Goal: Transaction & Acquisition: Purchase product/service

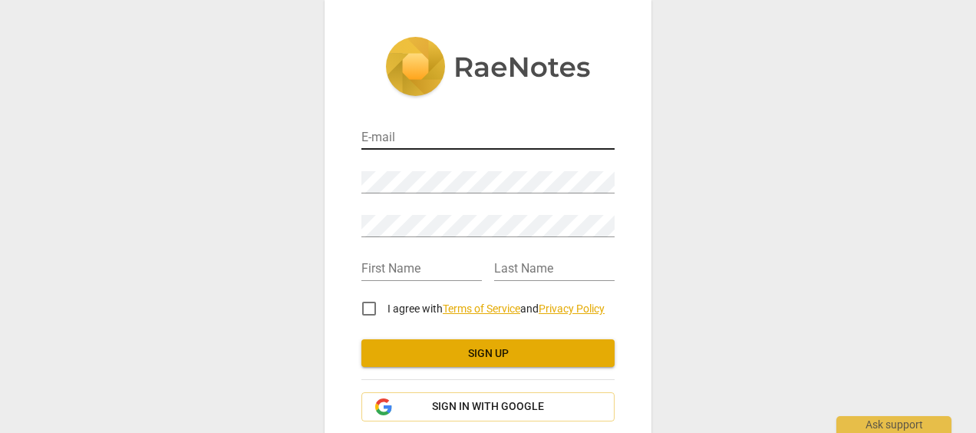
click at [448, 133] on input "email" at bounding box center [487, 138] width 253 height 22
type input "daisyngaha@gmail.com"
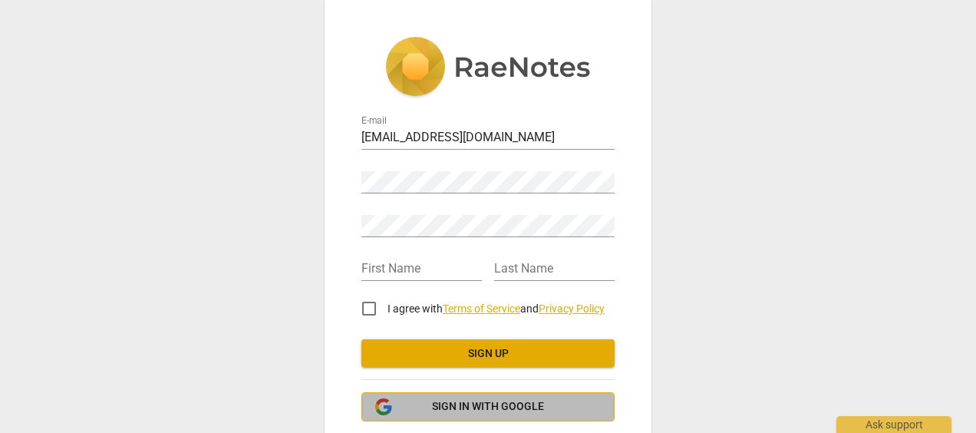
click at [499, 408] on span "Sign in with Google" at bounding box center [488, 406] width 112 height 15
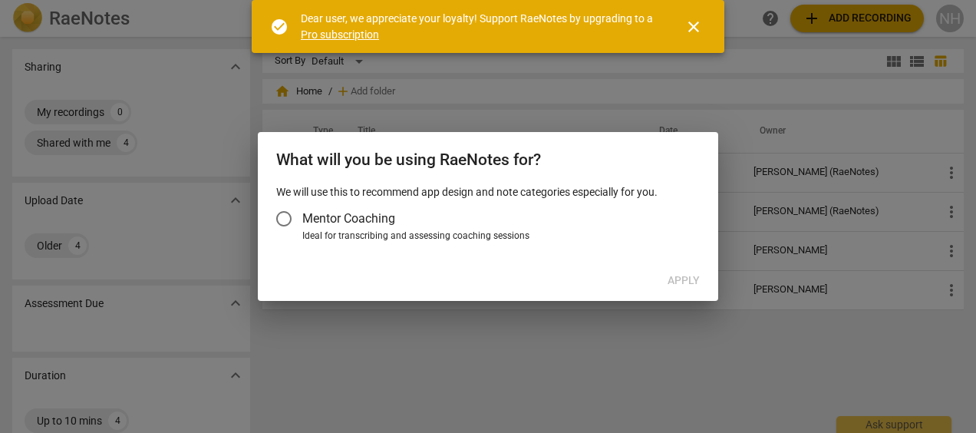
click at [330, 222] on span "Mentor Coaching" at bounding box center [348, 218] width 93 height 18
click at [302, 222] on input "Mentor Coaching" at bounding box center [283, 218] width 37 height 37
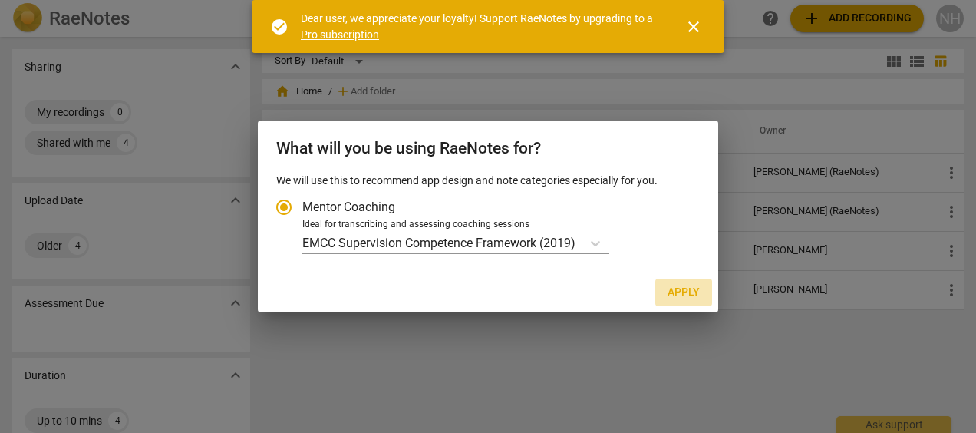
click at [682, 295] on span "Apply" at bounding box center [683, 292] width 32 height 15
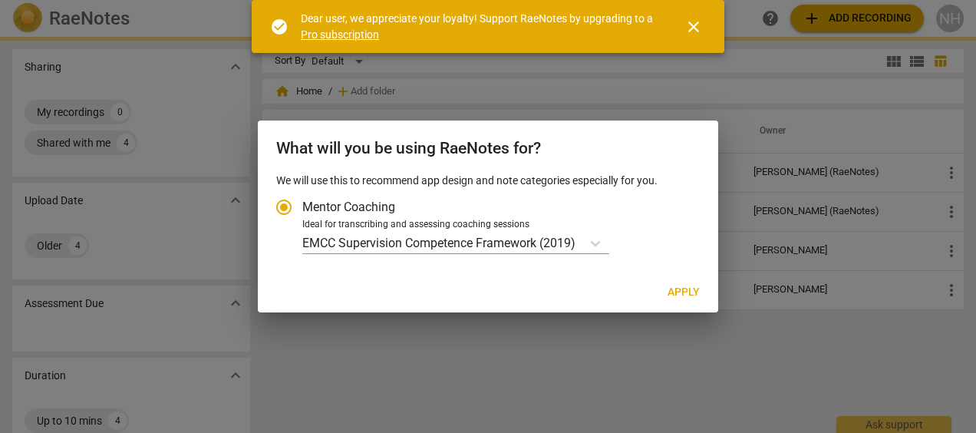
radio input "false"
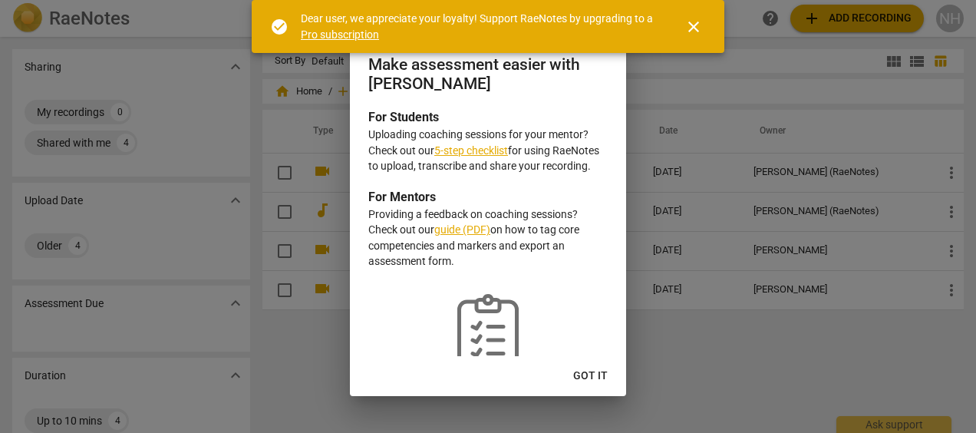
click at [696, 28] on span "close" at bounding box center [693, 27] width 18 height 18
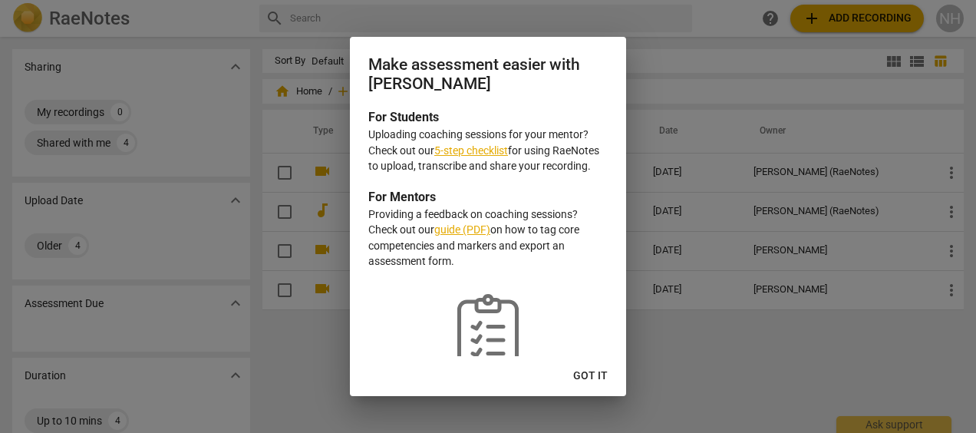
click at [594, 376] on span "Got it" at bounding box center [590, 375] width 35 height 15
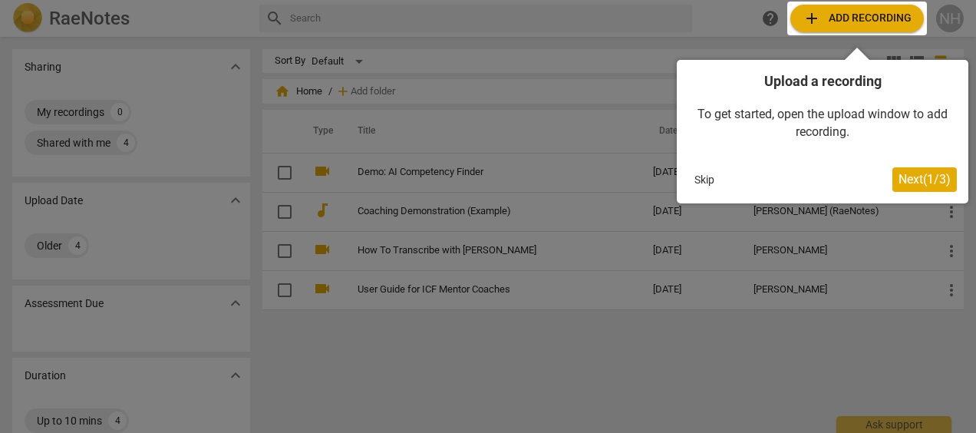
click at [929, 183] on span "Next ( 1 / 3 )" at bounding box center [924, 179] width 52 height 15
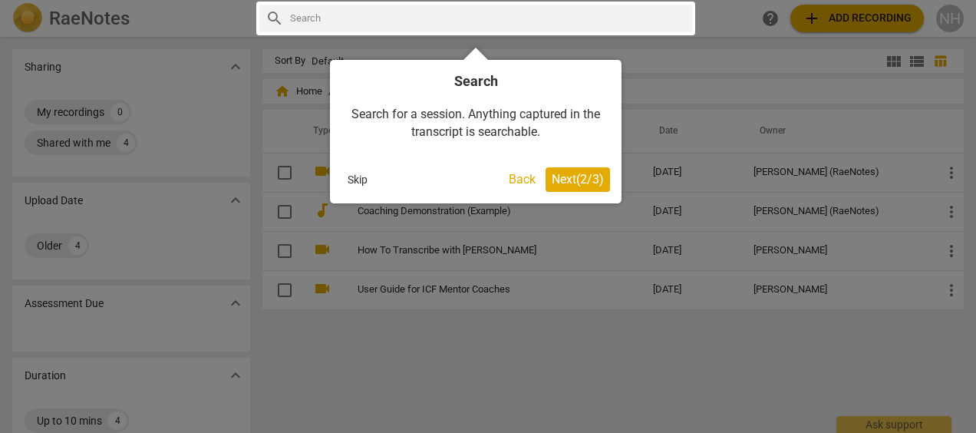
click at [574, 179] on span "Next ( 2 / 3 )" at bounding box center [578, 179] width 52 height 15
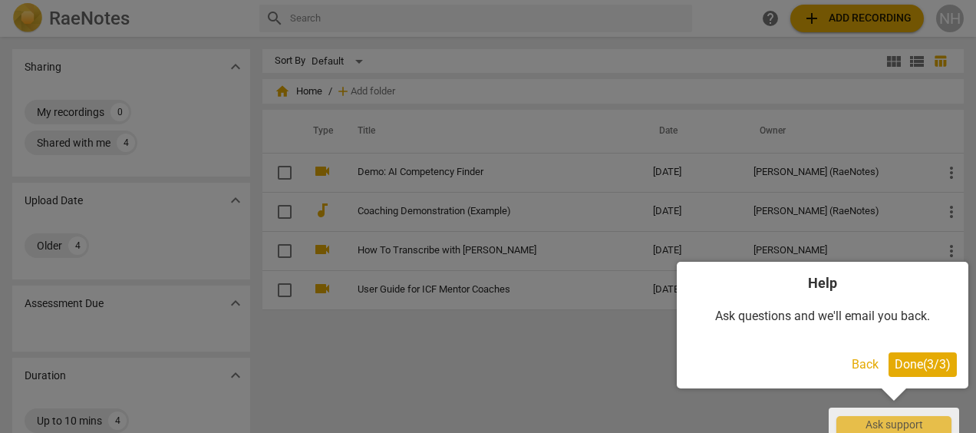
click at [939, 357] on span "Done ( 3 / 3 )" at bounding box center [922, 364] width 56 height 15
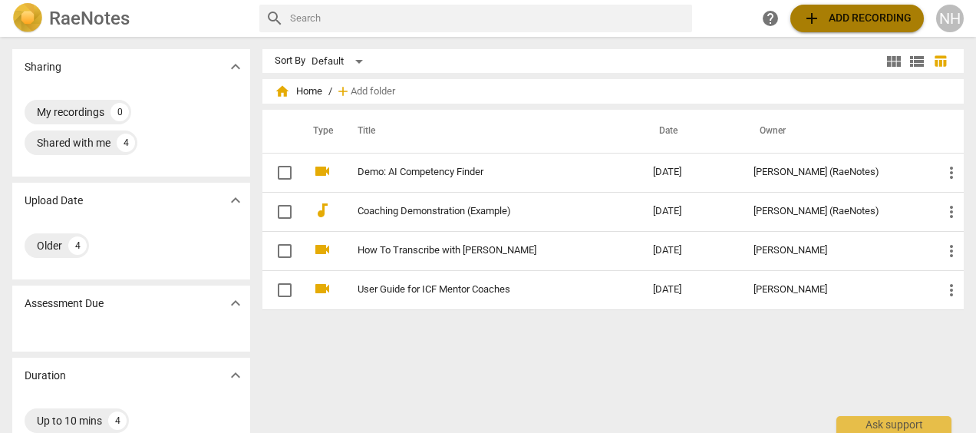
click at [842, 19] on span "add Add recording" at bounding box center [856, 18] width 109 height 18
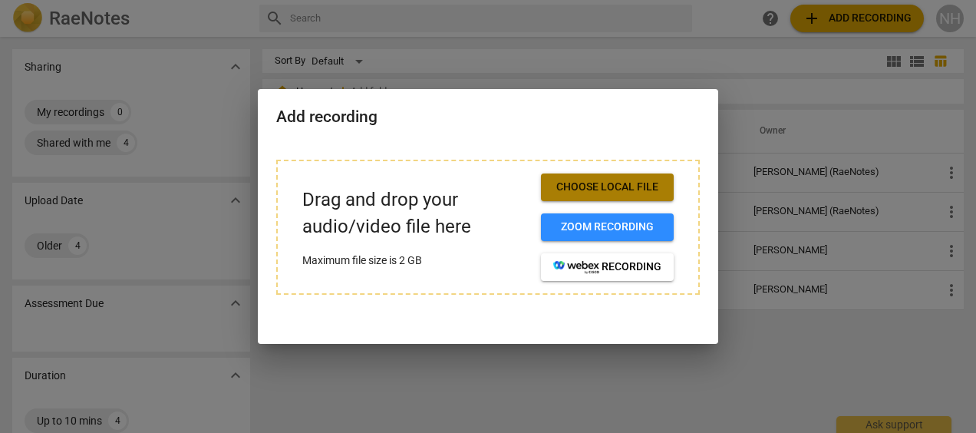
click at [638, 188] on span "Choose local file" at bounding box center [607, 187] width 108 height 15
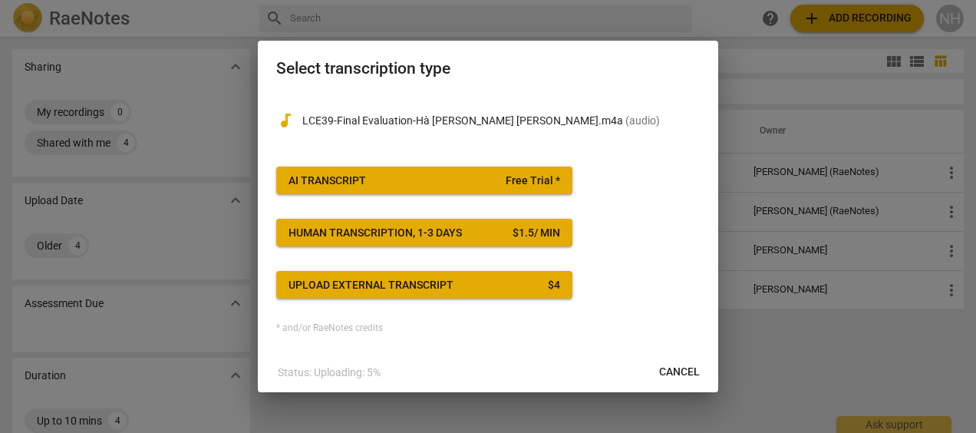
click at [337, 187] on div "AI Transcript" at bounding box center [326, 180] width 77 height 15
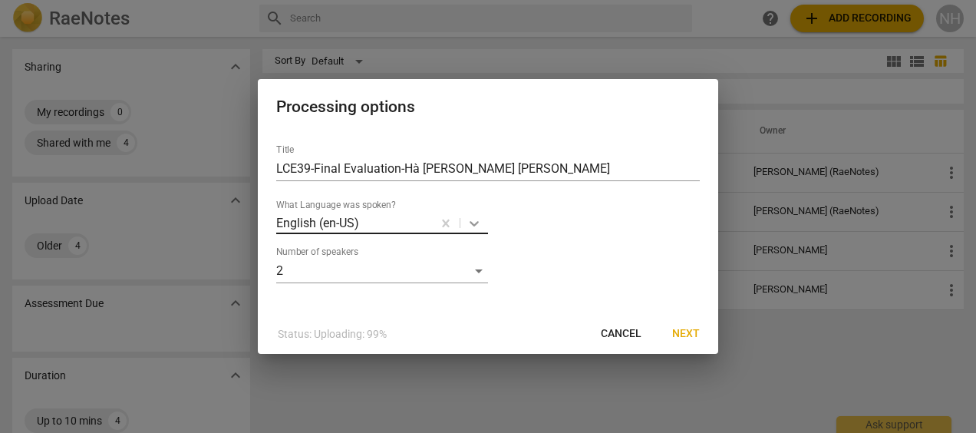
click at [471, 0] on body "RaeNotes search help add Add recording NH Sharing expand_more My recordings 0 S…" at bounding box center [488, 0] width 976 height 0
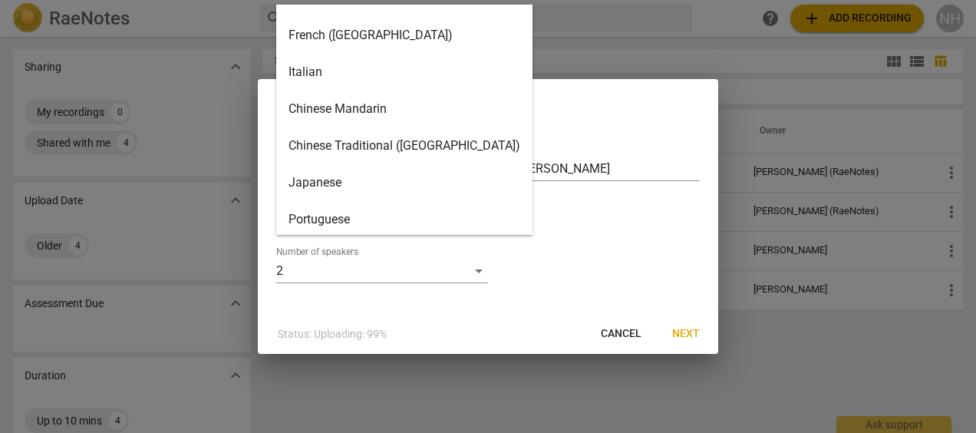
scroll to position [881, 0]
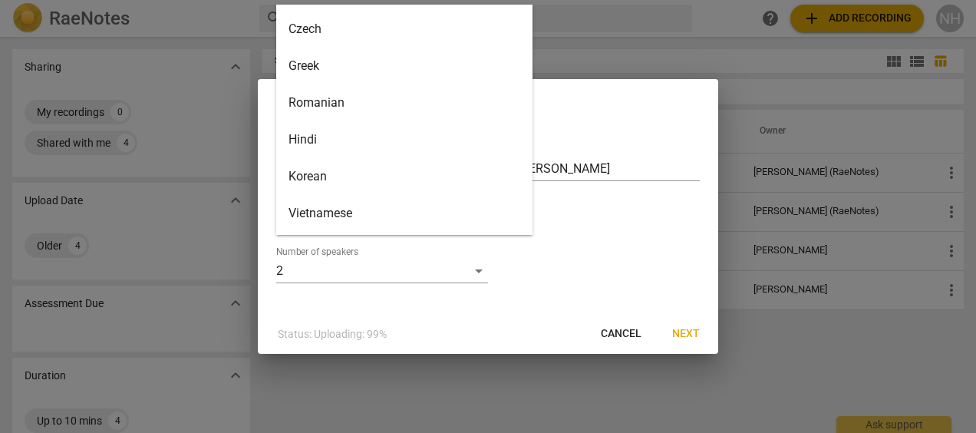
click at [327, 210] on div "Vietnamese" at bounding box center [404, 213] width 256 height 37
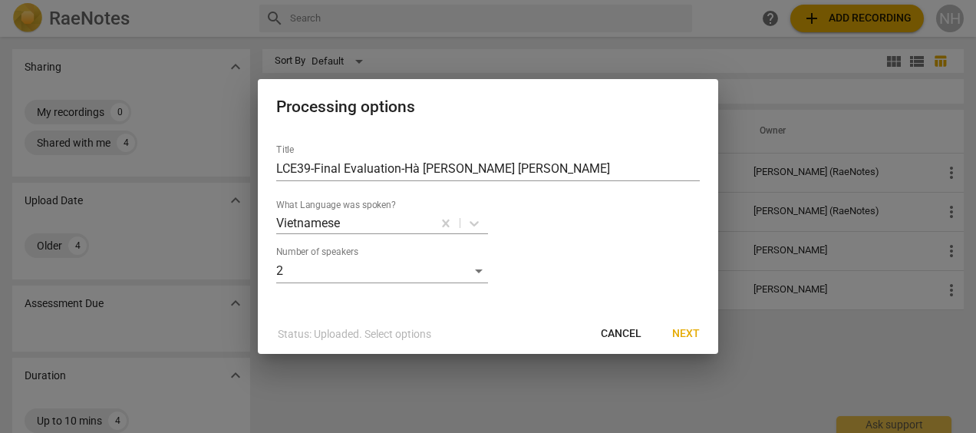
click at [585, 246] on div "Number of speakers 2" at bounding box center [487, 264] width 423 height 37
click at [682, 333] on span "Next" at bounding box center [686, 333] width 28 height 15
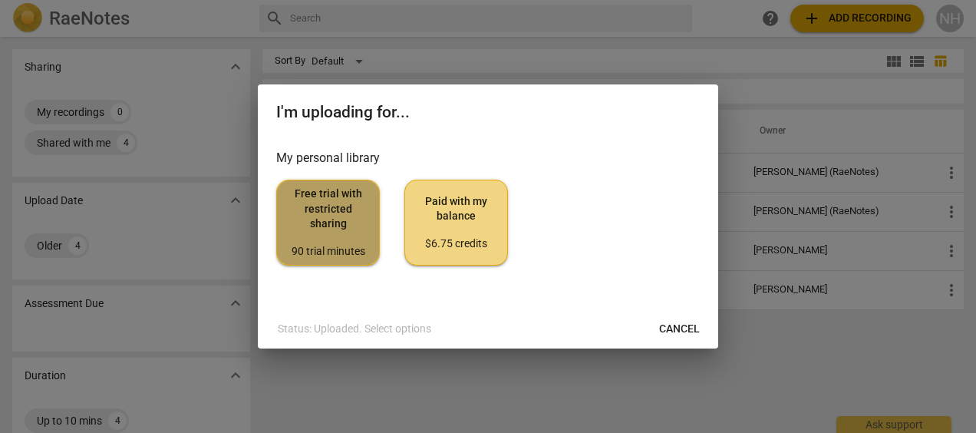
click at [336, 226] on span "Free trial with restricted sharing 90 trial minutes" at bounding box center [327, 222] width 77 height 72
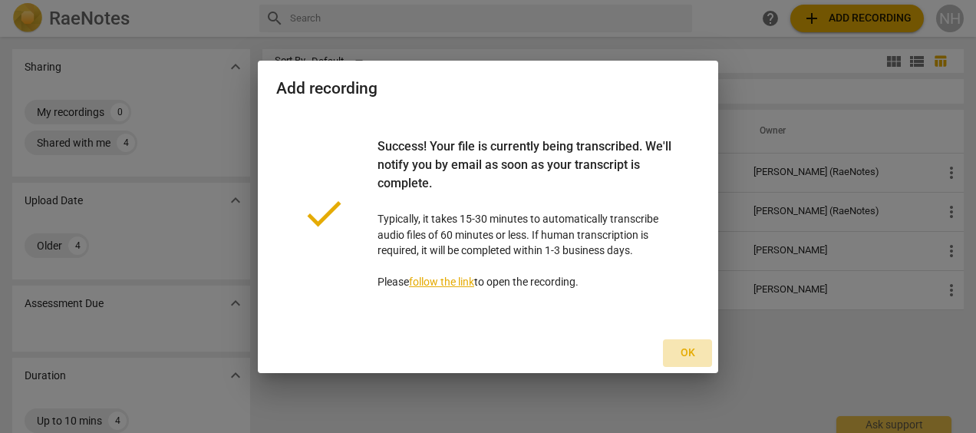
click at [691, 349] on span "Ok" at bounding box center [687, 352] width 25 height 15
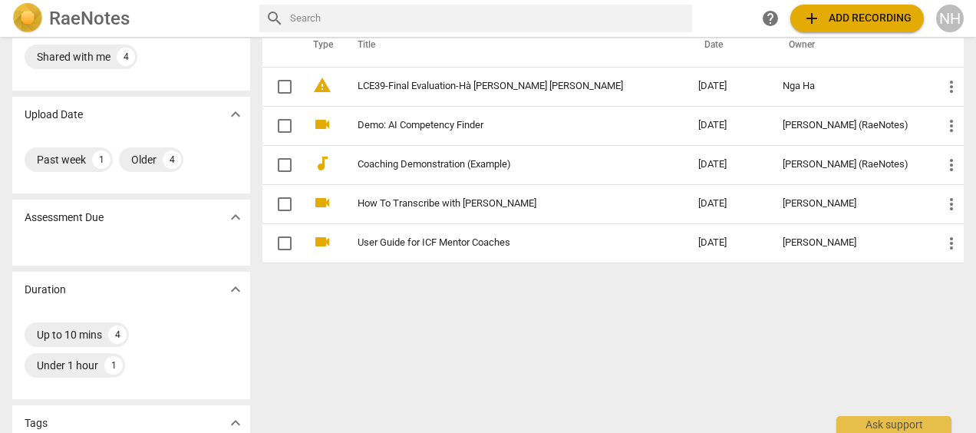
scroll to position [58, 0]
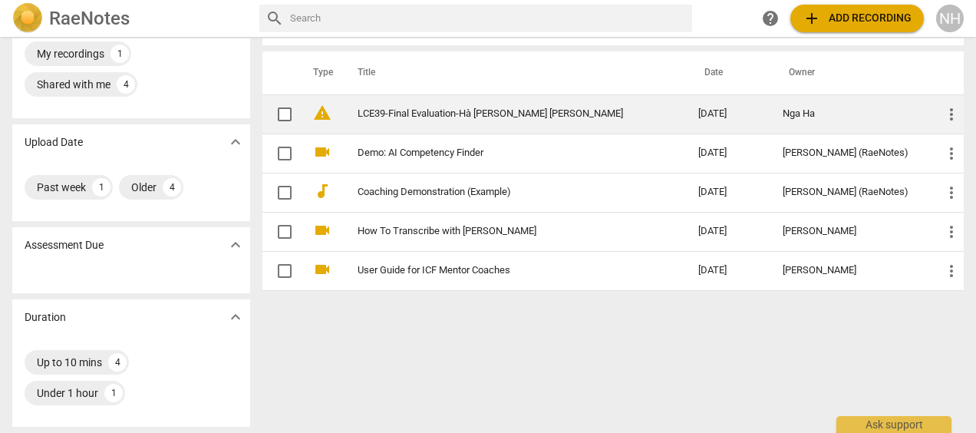
click at [285, 117] on input "checkbox" at bounding box center [284, 114] width 32 height 18
checkbox input "false"
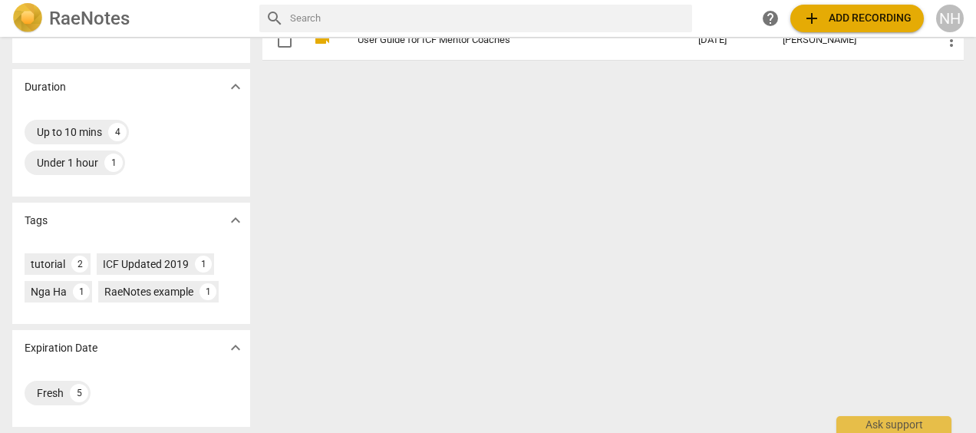
scroll to position [0, 0]
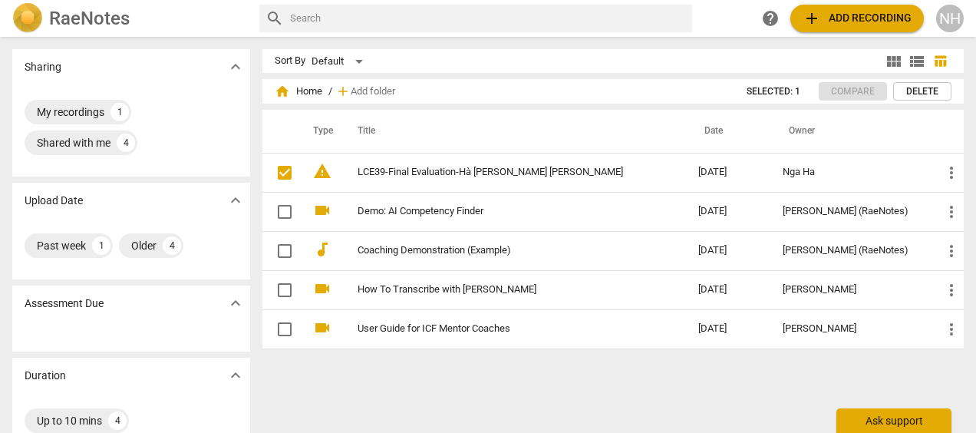
click at [902, 418] on div "Ask support" at bounding box center [893, 420] width 115 height 25
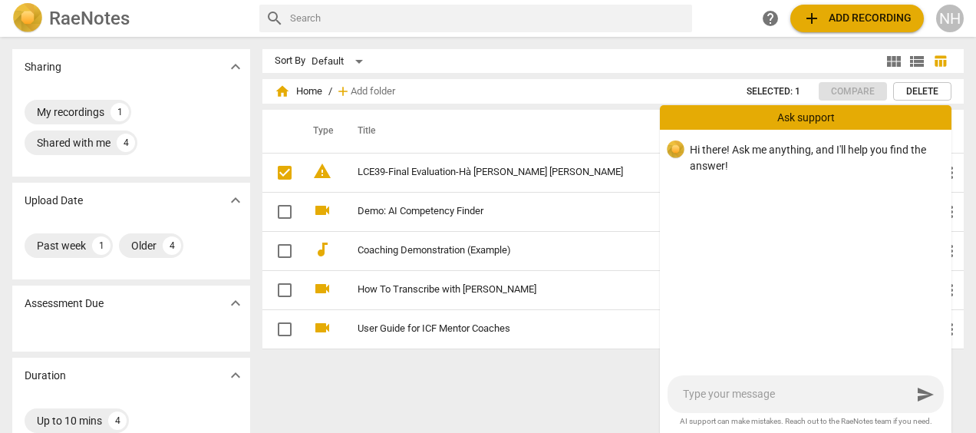
click at [553, 401] on div "Sort By Default view_module view_list table_chart home Home / add Add folder Se…" at bounding box center [618, 234] width 713 height 371
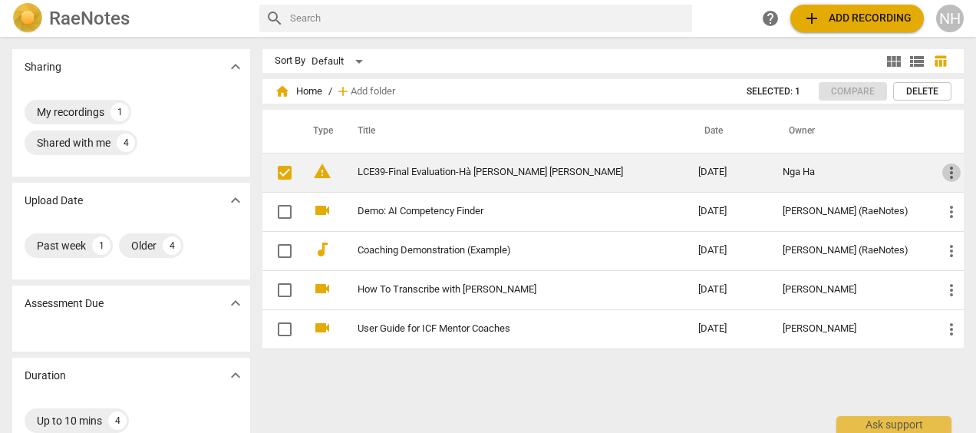
click at [947, 167] on span "more_vert" at bounding box center [951, 172] width 18 height 18
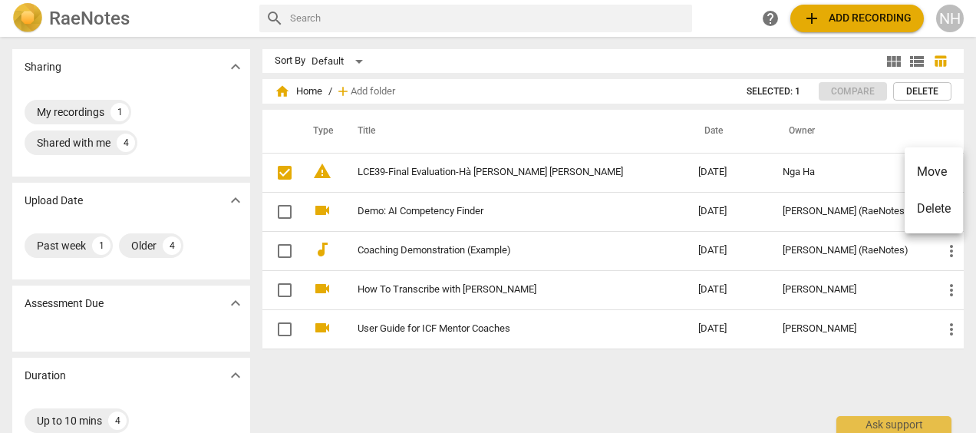
click at [545, 393] on div at bounding box center [488, 216] width 976 height 433
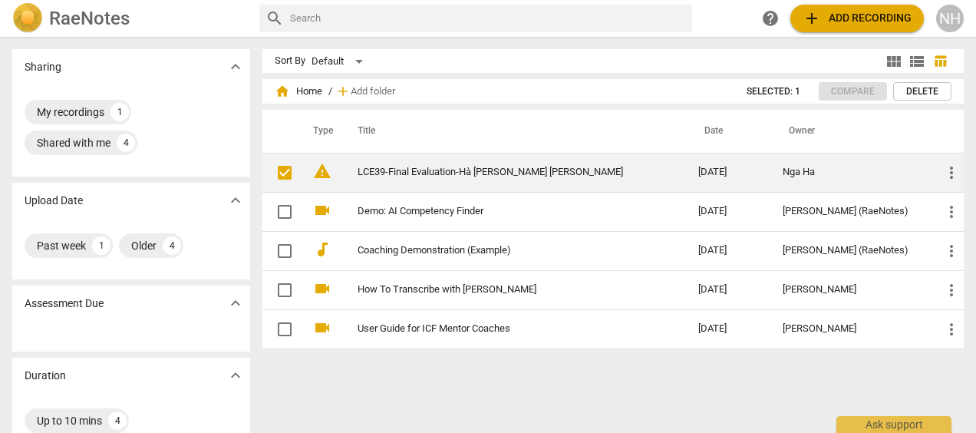
click at [489, 174] on link "LCE39-Final Evaluation-Hà [PERSON_NAME] [PERSON_NAME]" at bounding box center [499, 172] width 285 height 12
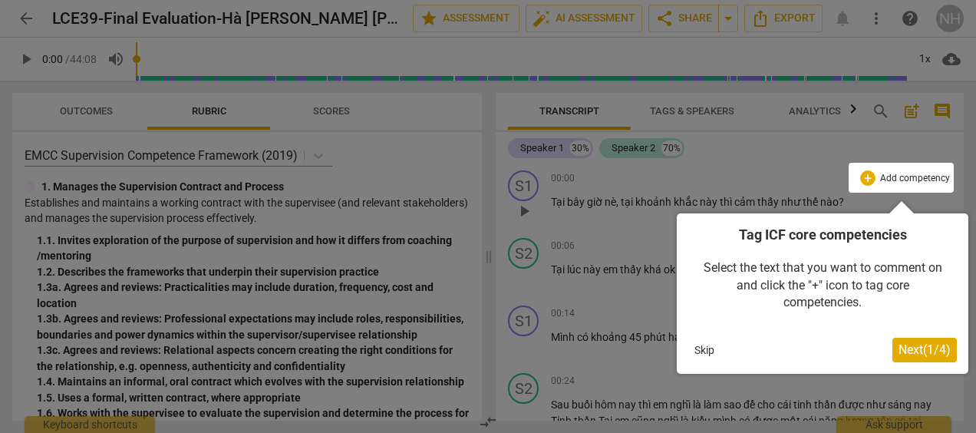
click at [933, 349] on span "Next ( 1 / 4 )" at bounding box center [924, 349] width 52 height 15
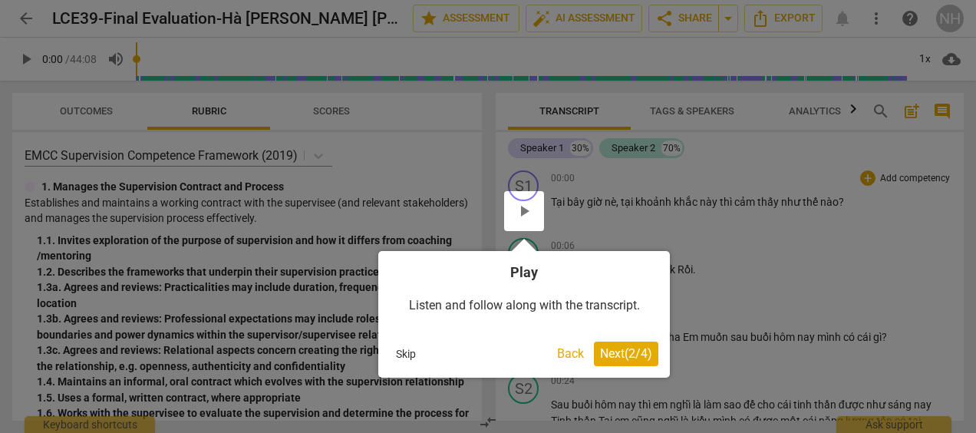
click at [629, 352] on span "Next ( 2 / 4 )" at bounding box center [626, 353] width 52 height 15
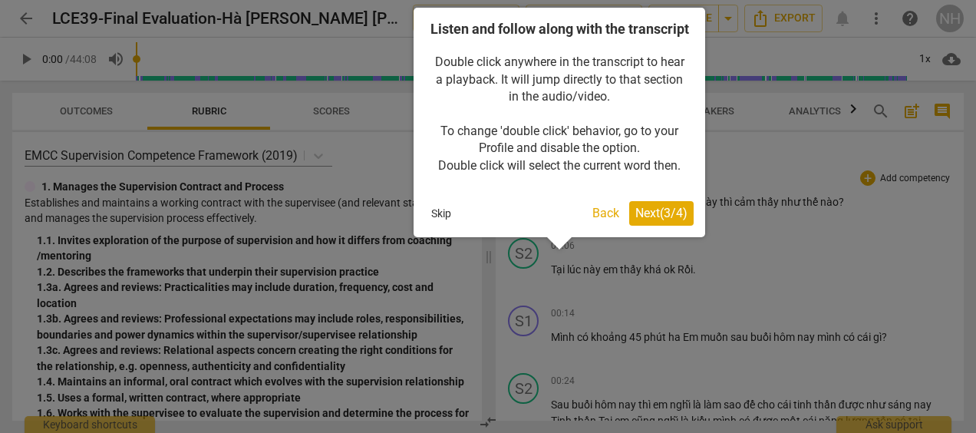
click at [658, 220] on span "Next ( 3 / 4 )" at bounding box center [661, 213] width 52 height 15
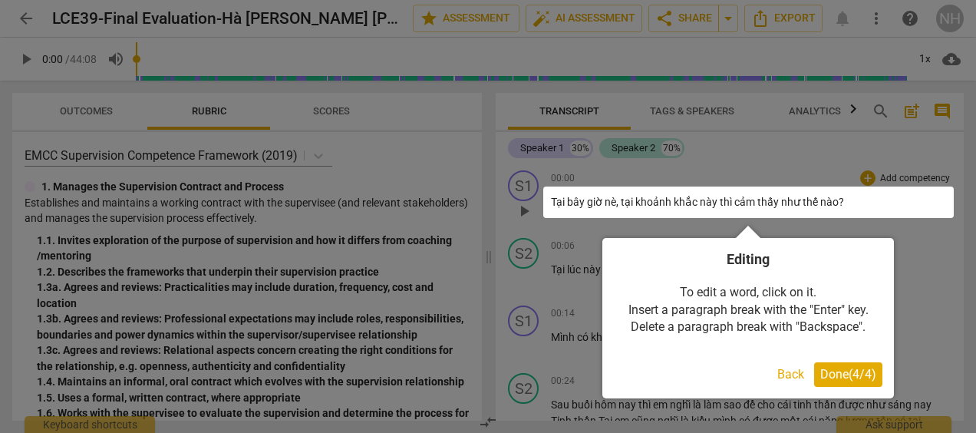
click at [862, 371] on span "Done ( 4 / 4 )" at bounding box center [848, 374] width 56 height 15
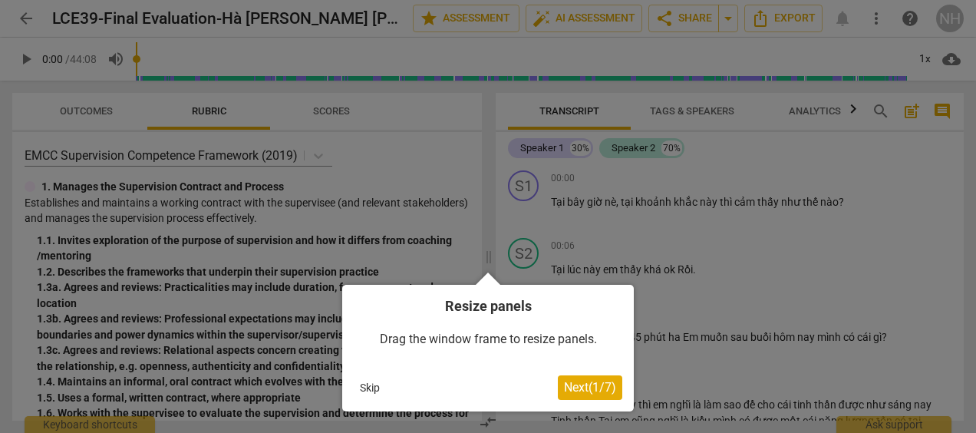
click at [592, 388] on span "Next ( 1 / 7 )" at bounding box center [590, 387] width 52 height 15
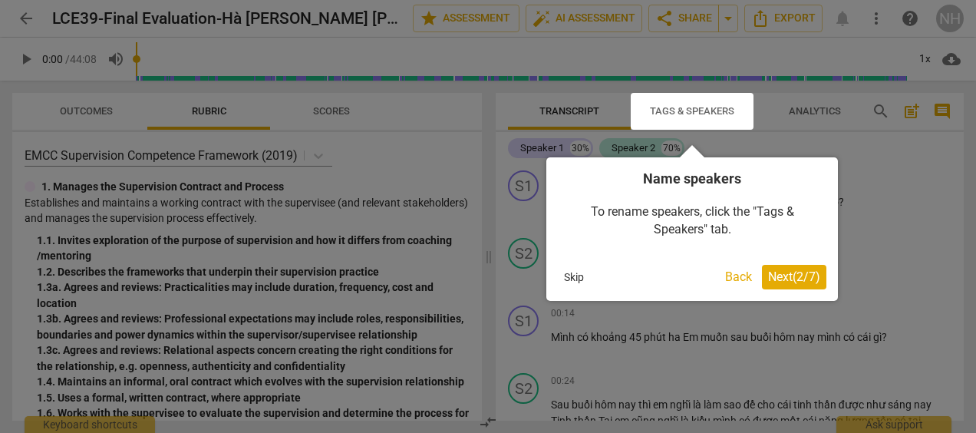
click at [790, 273] on span "Next ( 2 / 7 )" at bounding box center [794, 276] width 52 height 15
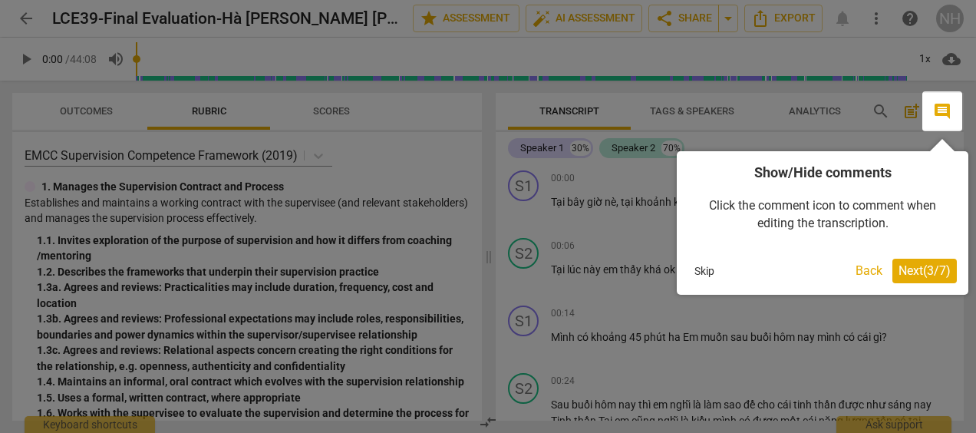
click at [919, 274] on span "Next ( 3 / 7 )" at bounding box center [924, 270] width 52 height 15
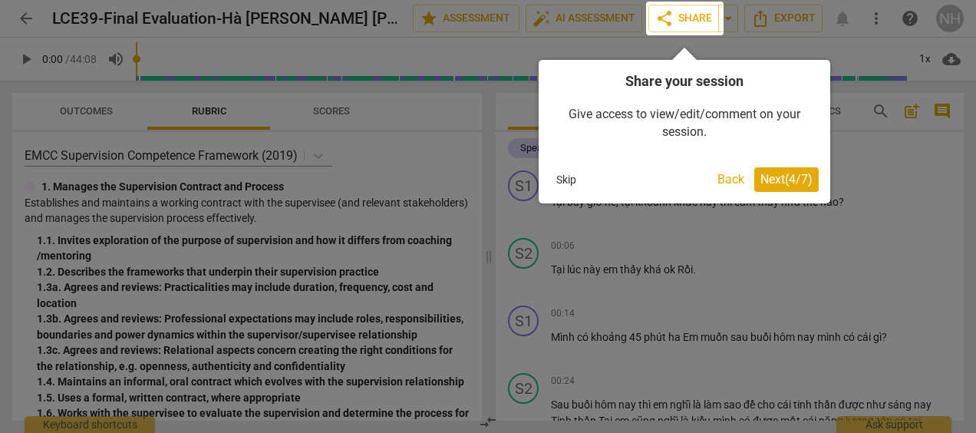
click at [781, 170] on button "Next ( 4 / 7 )" at bounding box center [786, 179] width 64 height 25
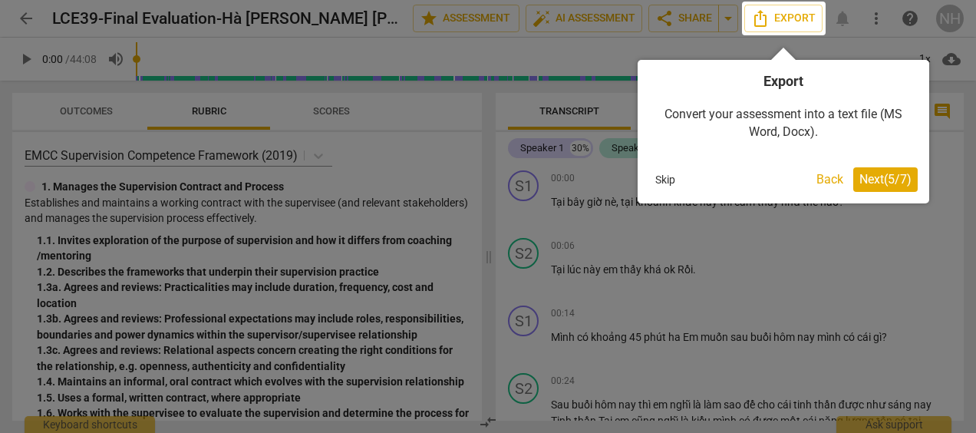
click at [894, 174] on span "Next ( 5 / 7 )" at bounding box center [885, 179] width 52 height 15
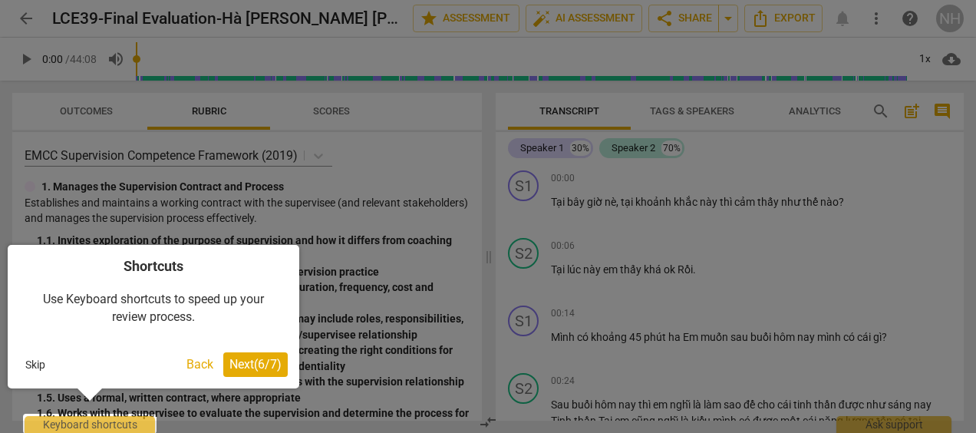
click at [262, 365] on span "Next ( 6 / 7 )" at bounding box center [255, 364] width 52 height 15
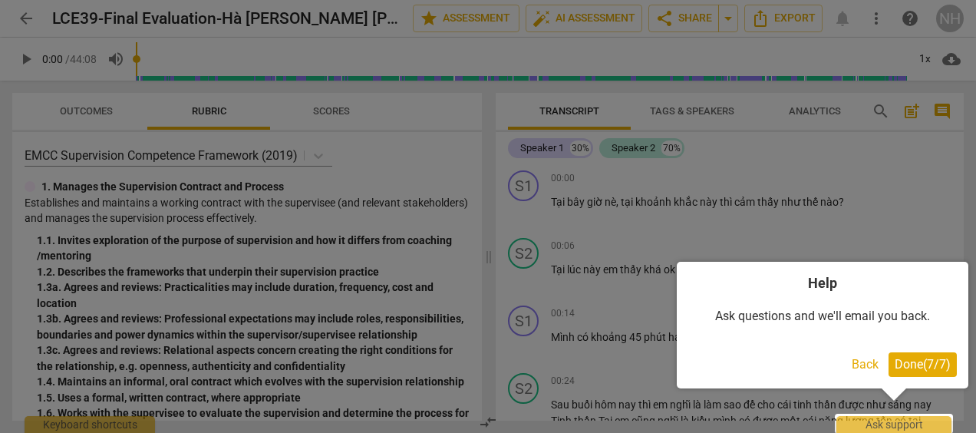
click at [934, 364] on span "Done ( 7 / 7 )" at bounding box center [922, 364] width 56 height 15
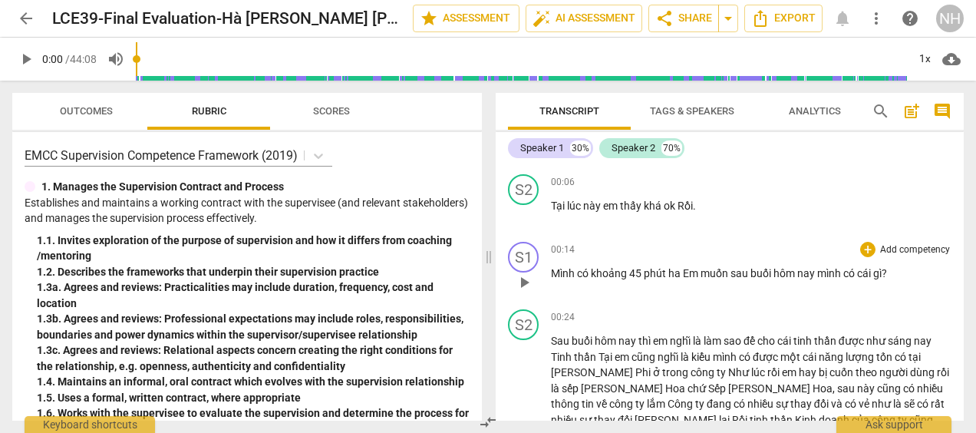
scroll to position [153, 0]
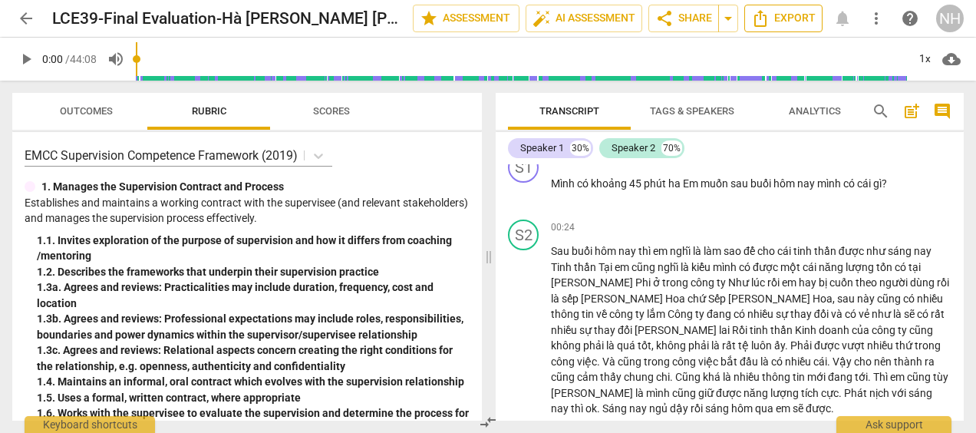
click at [802, 17] on span "Export" at bounding box center [783, 18] width 64 height 18
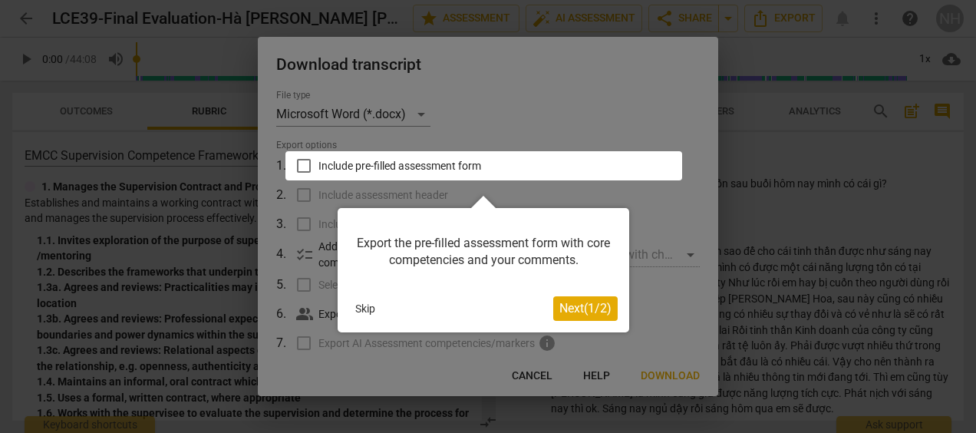
click at [306, 163] on div at bounding box center [483, 165] width 397 height 29
click at [581, 309] on span "Next ( 1 / 2 )" at bounding box center [585, 308] width 52 height 15
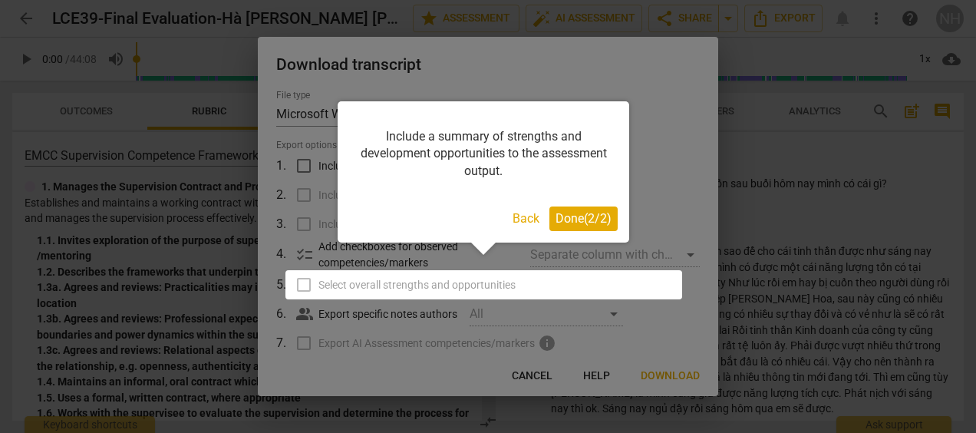
click at [589, 219] on span "Done ( 2 / 2 )" at bounding box center [583, 218] width 56 height 15
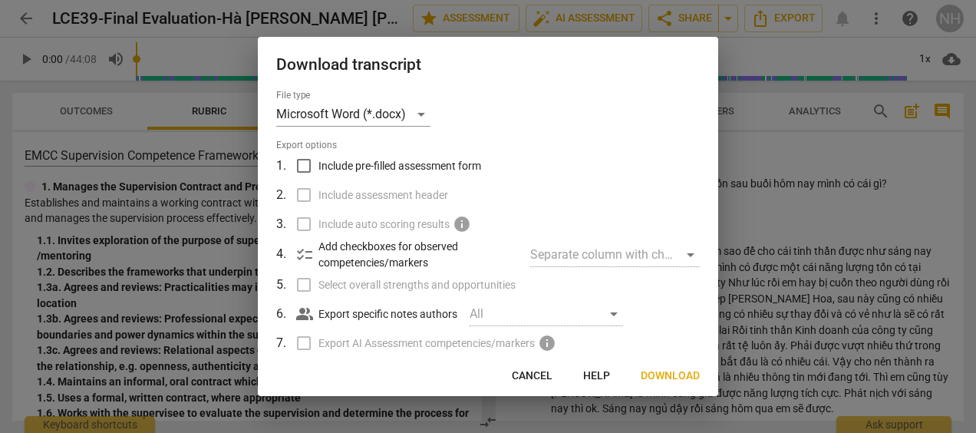
click at [311, 160] on input "Include pre-filled assessment form" at bounding box center [303, 165] width 29 height 29
checkbox input "true"
click at [301, 291] on input "Select overall strengths and opportunities" at bounding box center [303, 284] width 29 height 29
checkbox input "true"
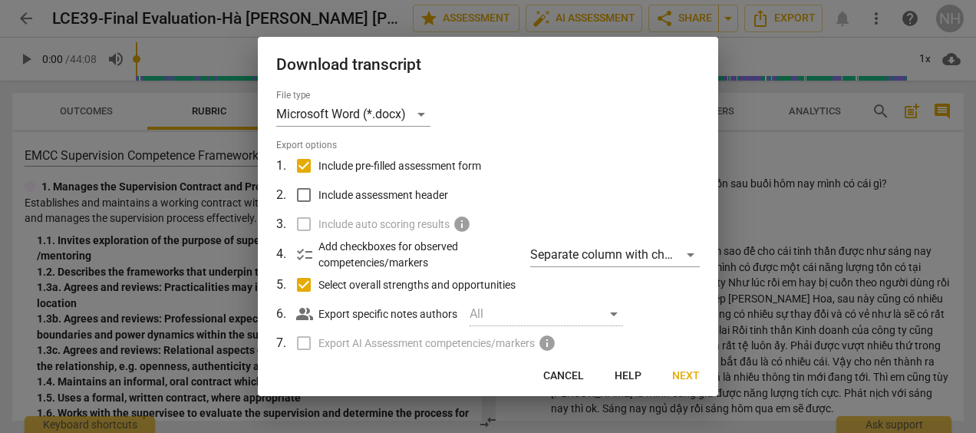
click at [307, 196] on input "Include assessment header" at bounding box center [303, 194] width 29 height 29
checkbox input "true"
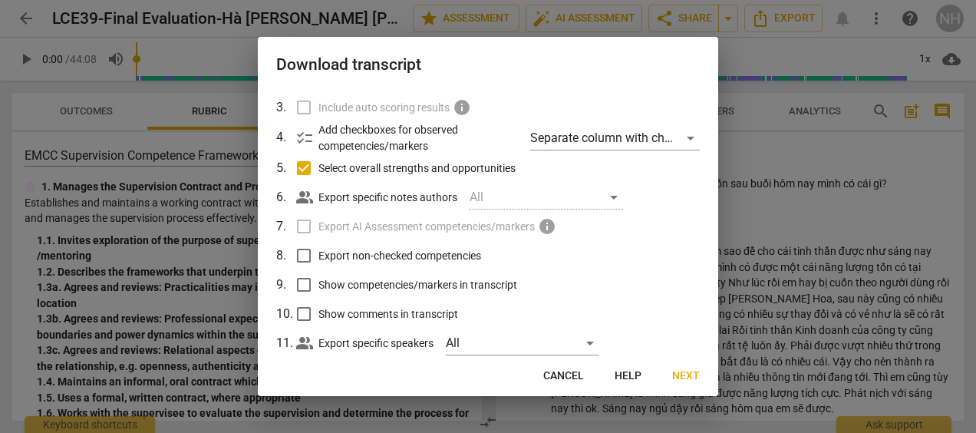
scroll to position [149, 0]
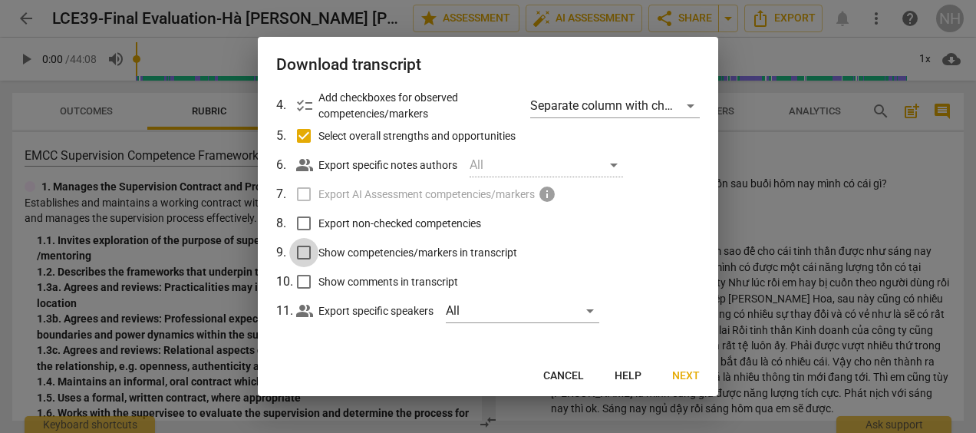
click at [301, 255] on input "Show competencies/markers in transcript" at bounding box center [303, 252] width 29 height 29
checkbox input "true"
click at [305, 281] on input "Show comments in transcript" at bounding box center [303, 281] width 29 height 29
checkbox input "true"
click at [591, 309] on div "All" at bounding box center [522, 310] width 153 height 25
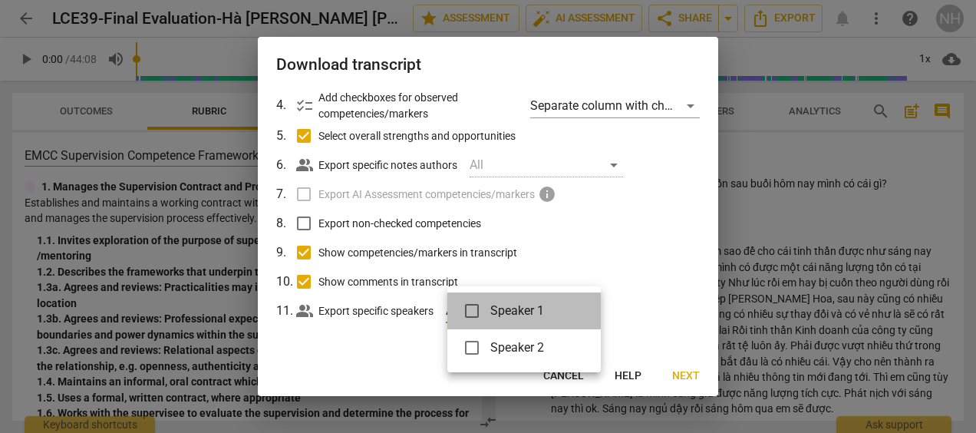
click at [591, 309] on li "Speaker 1" at bounding box center [523, 310] width 153 height 37
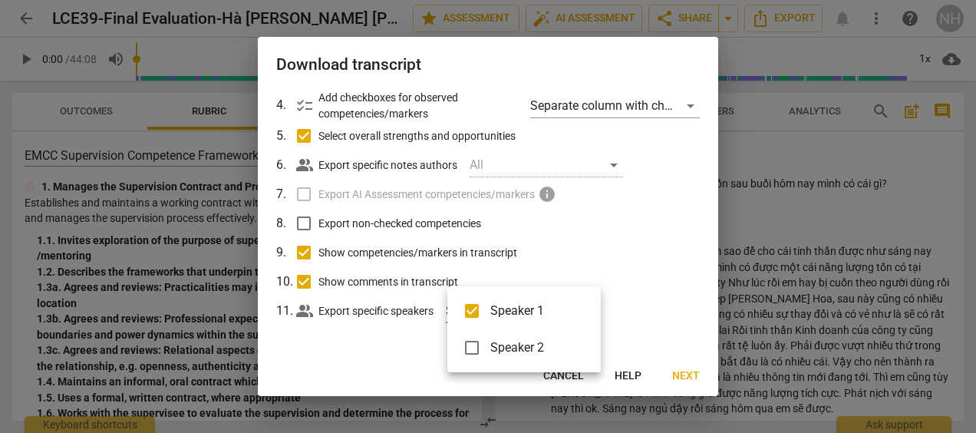
click at [472, 311] on input "checkbox" at bounding box center [471, 310] width 37 height 37
checkbox input "false"
click at [651, 259] on div at bounding box center [488, 216] width 976 height 433
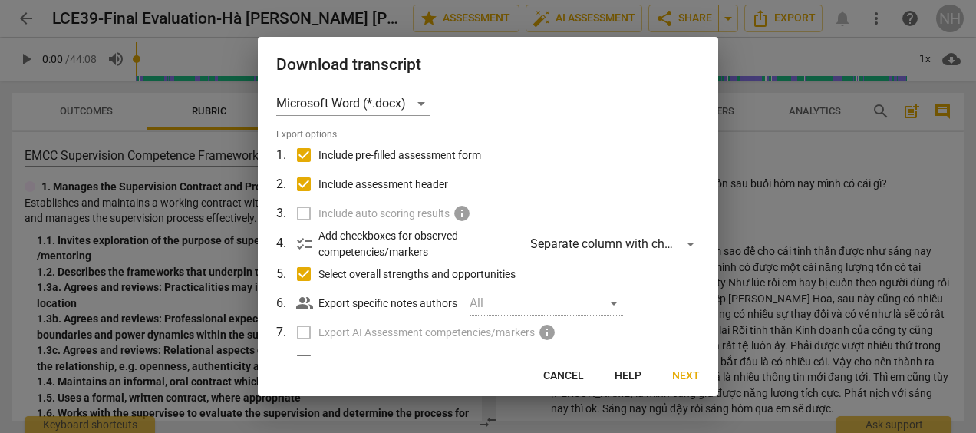
scroll to position [0, 0]
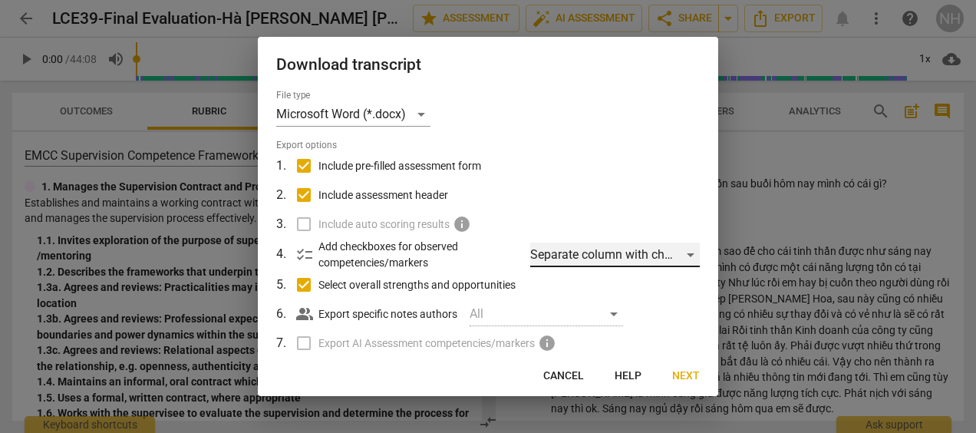
click at [684, 255] on div "Separate column with check marks" at bounding box center [615, 254] width 170 height 25
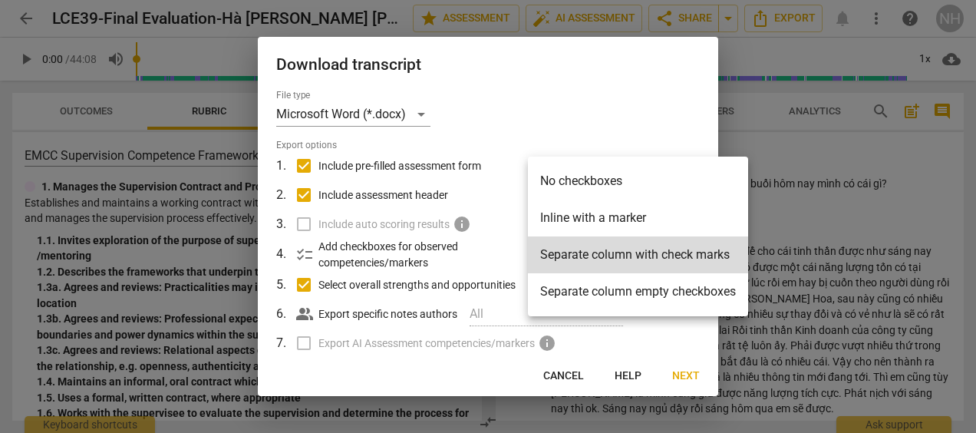
click at [654, 81] on div at bounding box center [488, 216] width 976 height 433
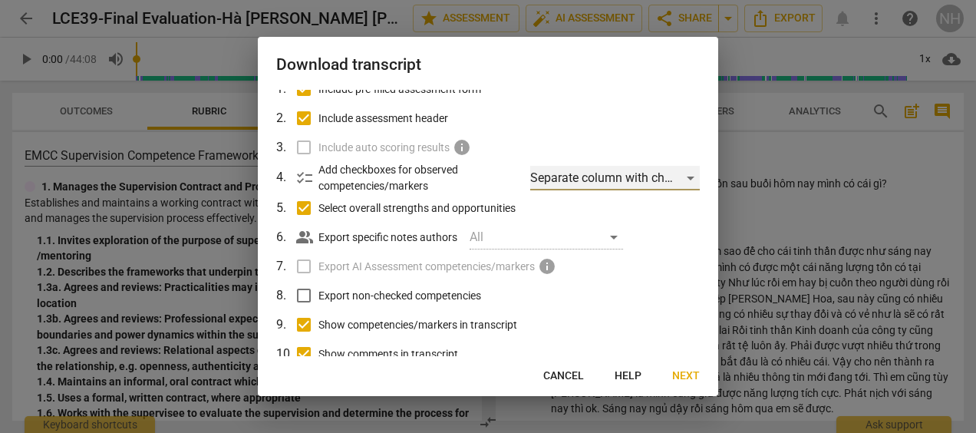
scroll to position [149, 0]
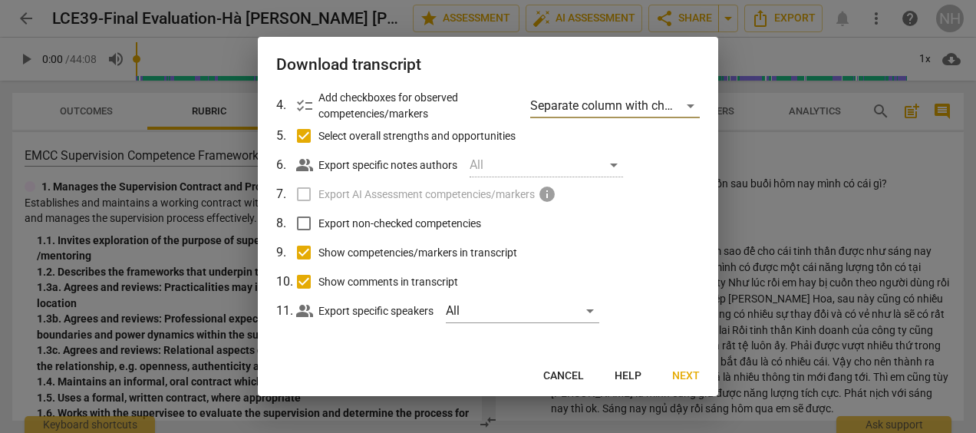
click at [683, 380] on span "Next" at bounding box center [686, 375] width 28 height 15
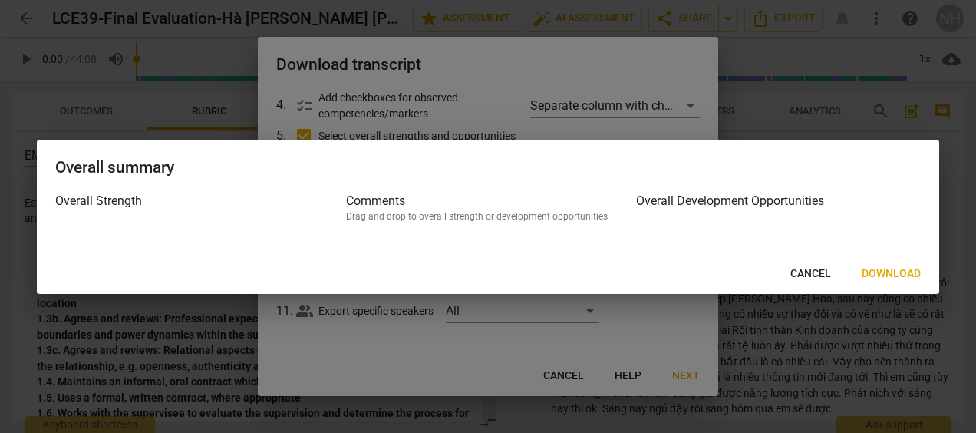
click at [916, 276] on span "Download" at bounding box center [890, 273] width 59 height 15
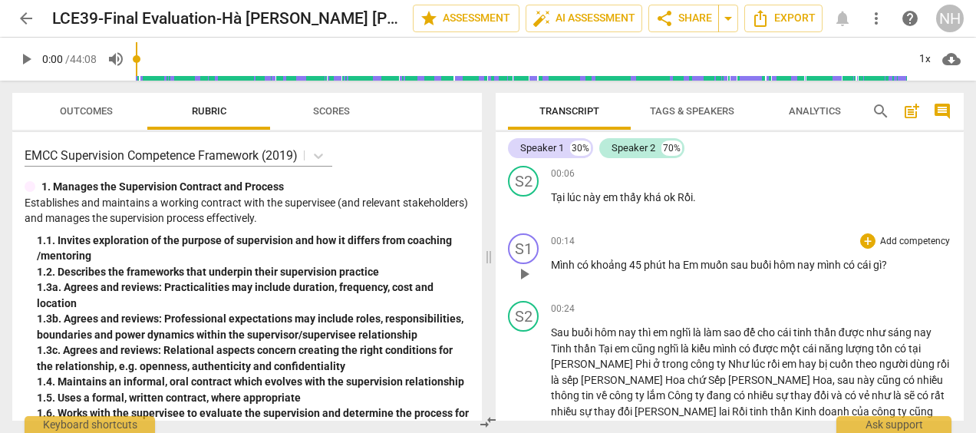
scroll to position [0, 0]
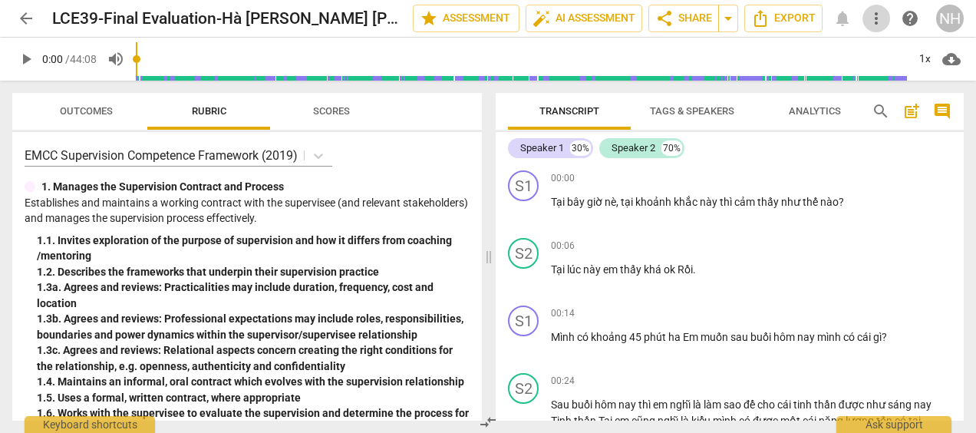
click at [872, 16] on span "more_vert" at bounding box center [876, 18] width 18 height 18
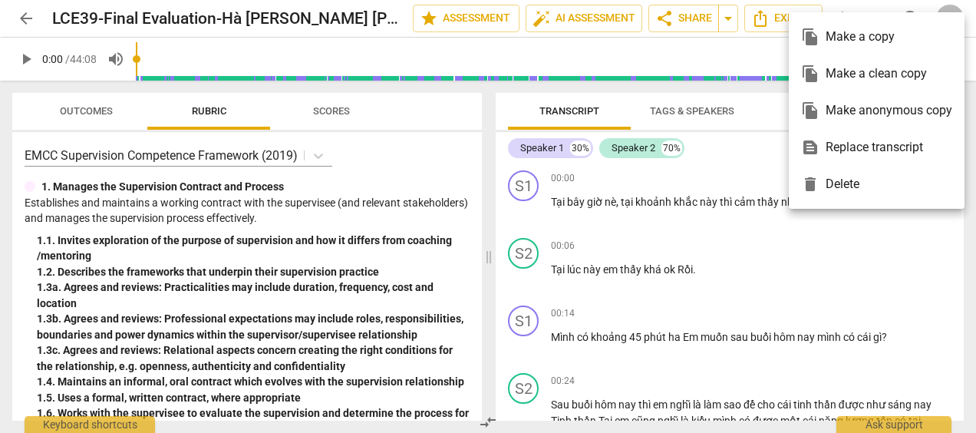
click at [847, 186] on div "delete Delete" at bounding box center [876, 184] width 151 height 37
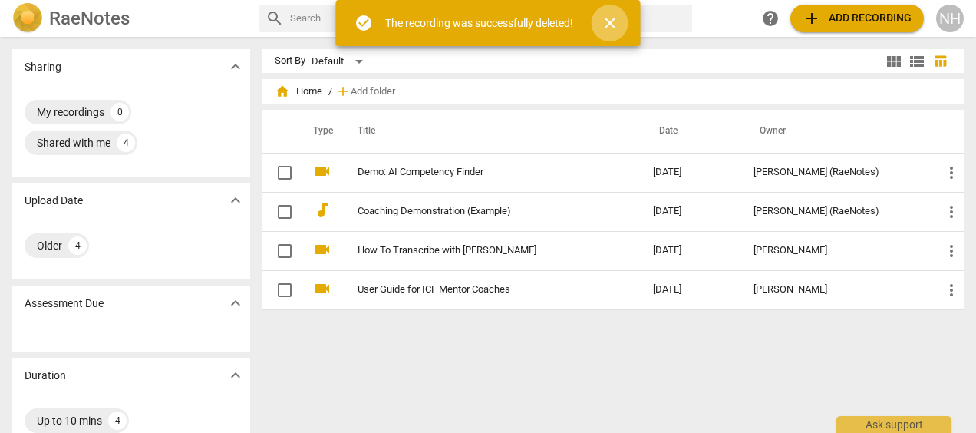
click at [615, 20] on span "close" at bounding box center [610, 23] width 18 height 18
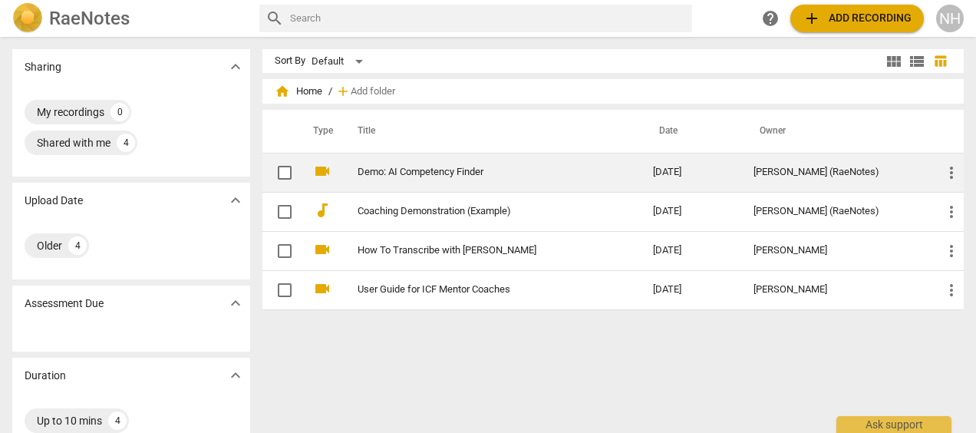
click at [462, 172] on link "Demo: AI Competency Finder" at bounding box center [477, 172] width 240 height 12
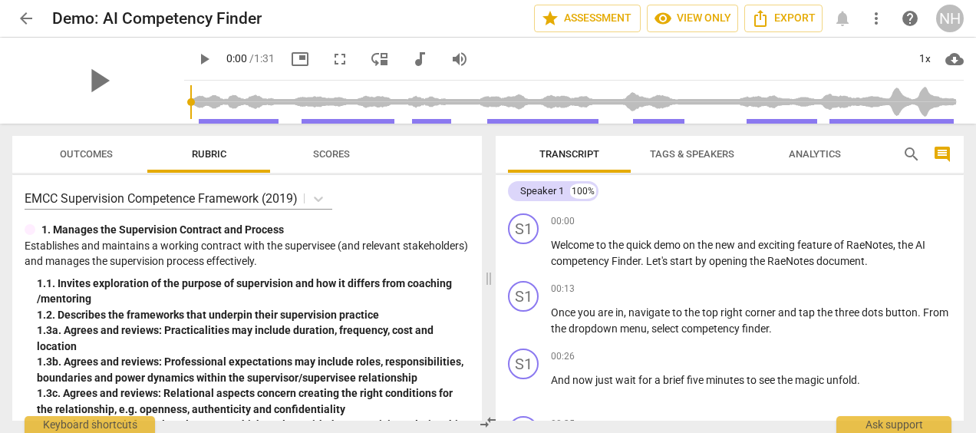
click at [23, 12] on span "arrow_back" at bounding box center [26, 18] width 18 height 18
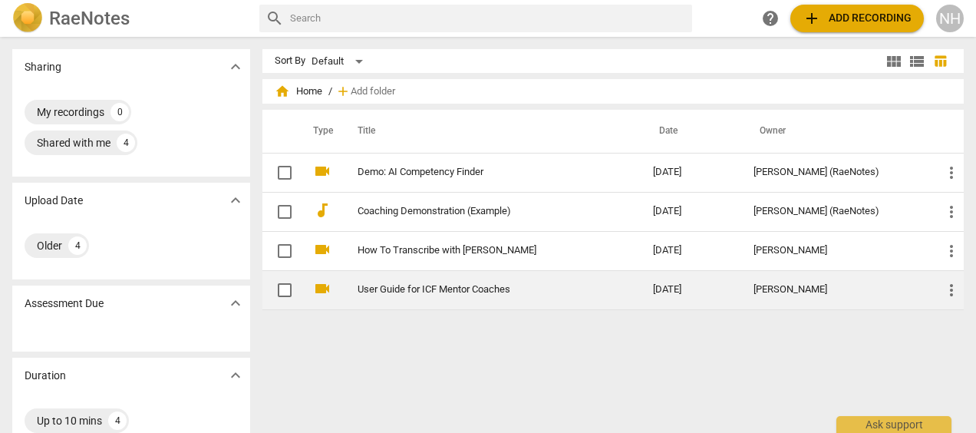
click at [469, 286] on link "User Guide for ICF Mentor Coaches" at bounding box center [477, 290] width 240 height 12
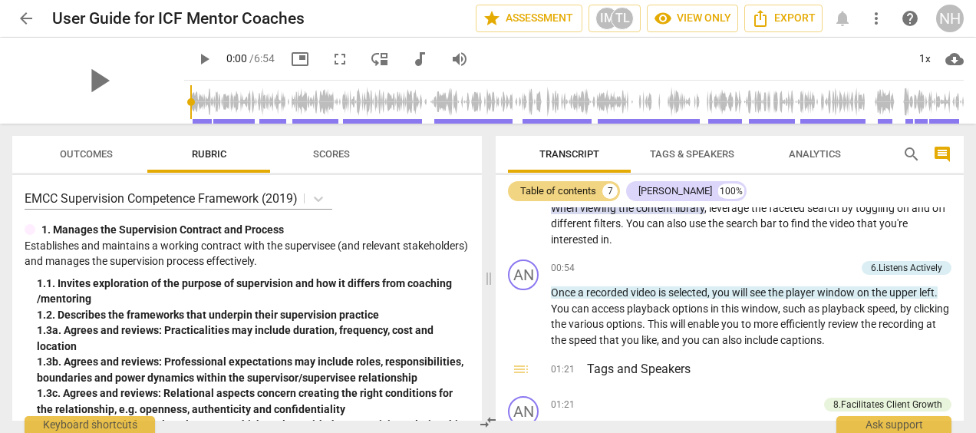
scroll to position [460, 0]
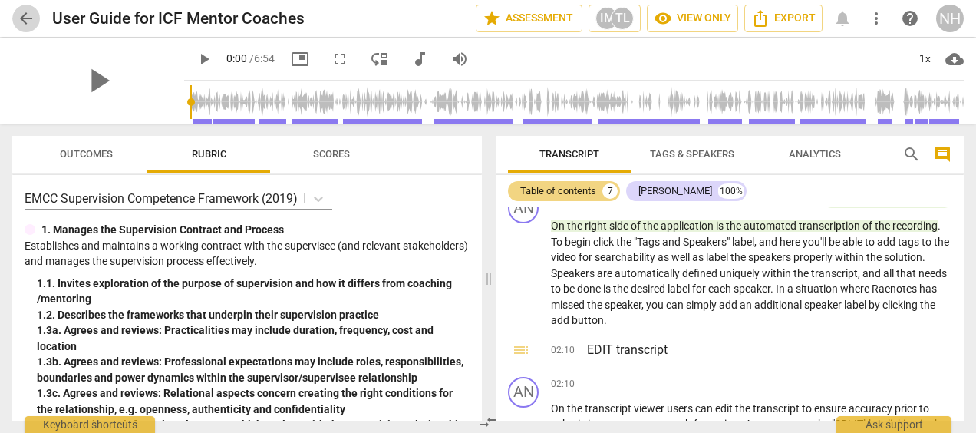
click at [23, 15] on span "arrow_back" at bounding box center [26, 18] width 18 height 18
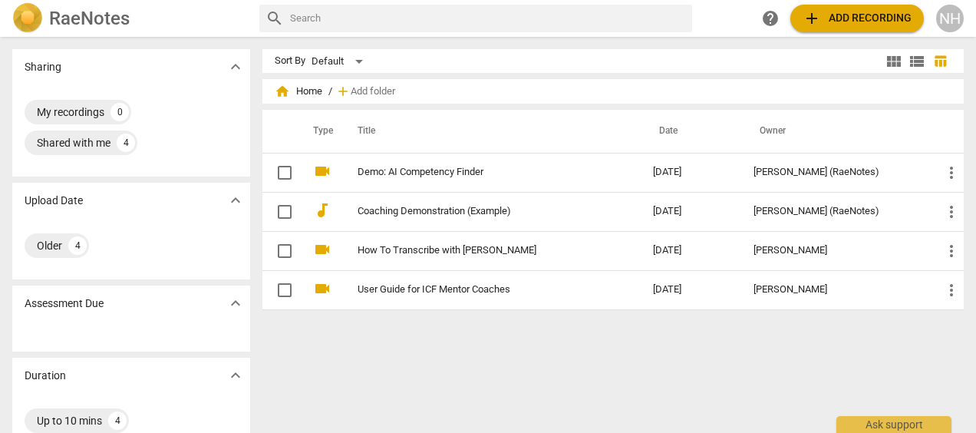
click at [884, 17] on span "add Add recording" at bounding box center [856, 18] width 109 height 18
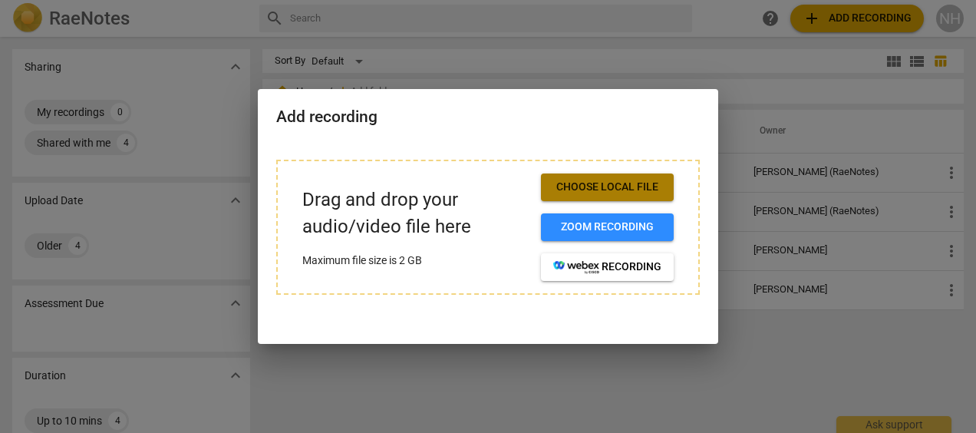
click at [631, 180] on span "Choose local file" at bounding box center [607, 187] width 108 height 15
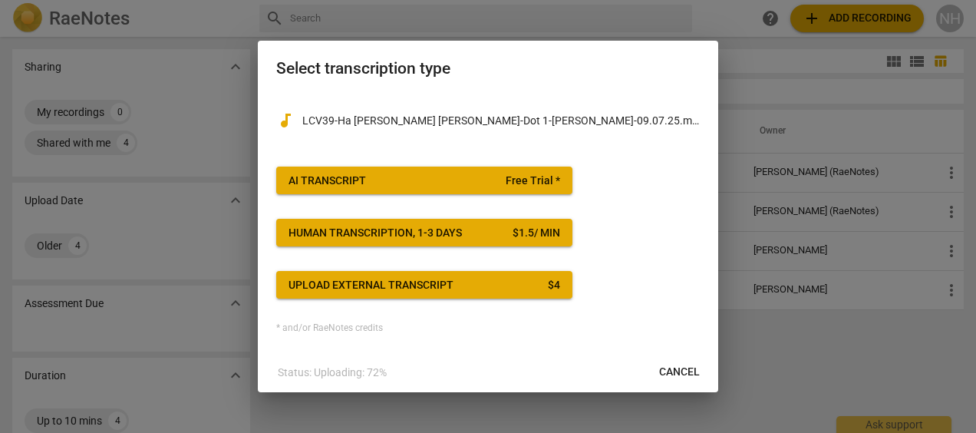
click at [332, 179] on div "AI Transcript" at bounding box center [326, 180] width 77 height 15
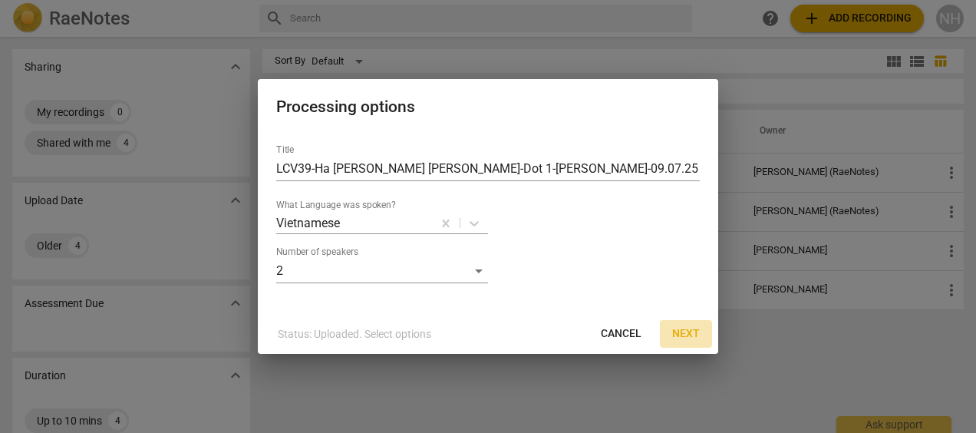
click at [690, 334] on span "Next" at bounding box center [686, 333] width 28 height 15
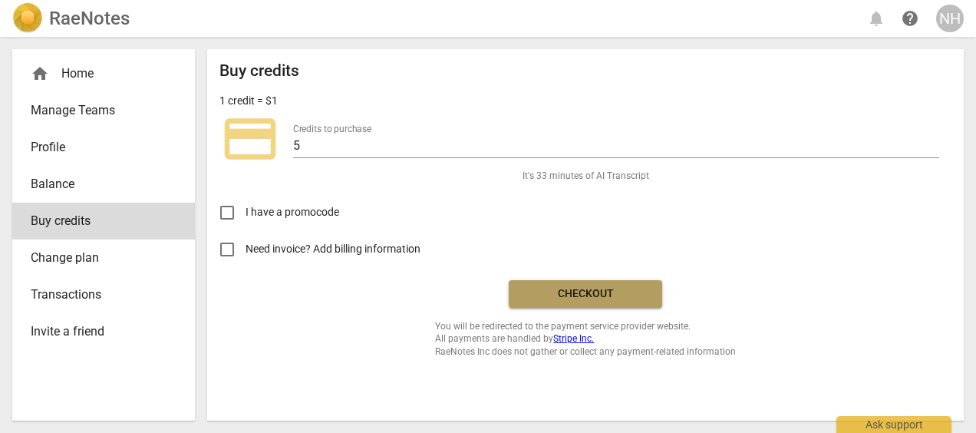
click at [621, 293] on span "Checkout" at bounding box center [585, 293] width 129 height 15
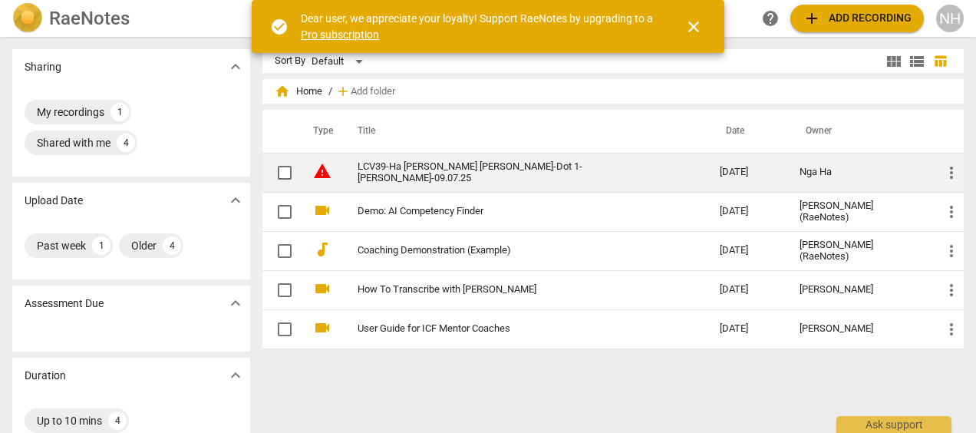
drag, startPoint x: 279, startPoint y: 176, endPoint x: 288, endPoint y: 177, distance: 9.2
click at [279, 176] on input "checkbox" at bounding box center [284, 172] width 32 height 18
checkbox input "false"
click at [443, 170] on link "LCV39-Ha [PERSON_NAME] [PERSON_NAME]-Dot 1-[PERSON_NAME]-09.07.25" at bounding box center [510, 172] width 307 height 23
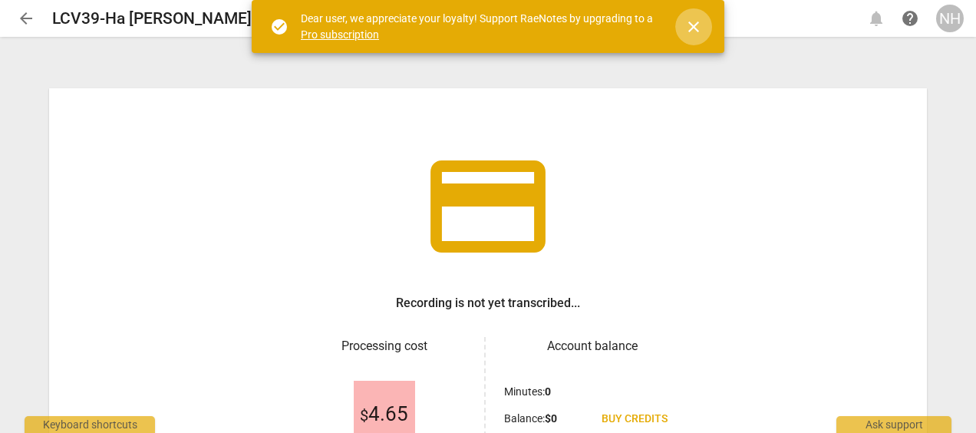
click at [697, 28] on span "close" at bounding box center [693, 27] width 18 height 18
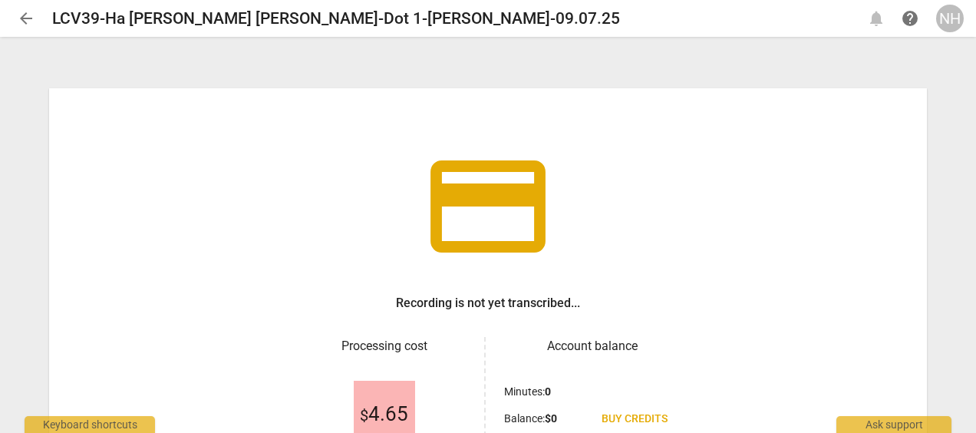
scroll to position [172, 0]
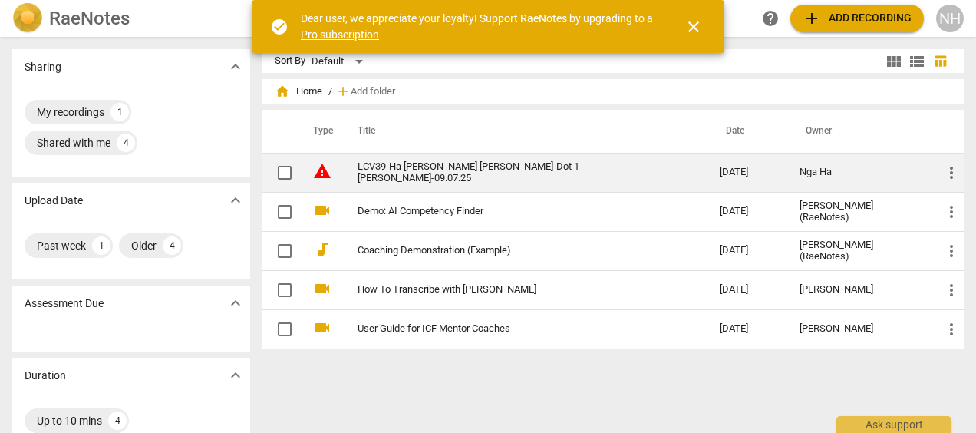
click at [285, 174] on input "checkbox" at bounding box center [284, 172] width 32 height 18
checkbox input "false"
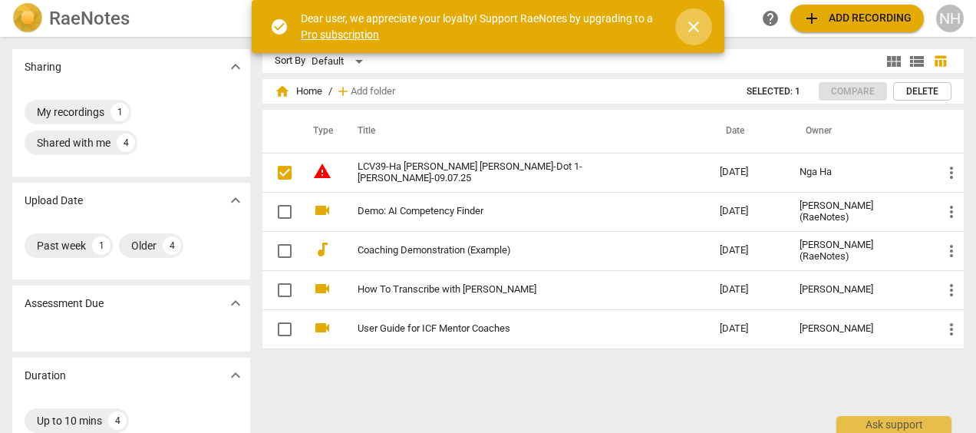
click at [690, 24] on span "close" at bounding box center [693, 27] width 18 height 18
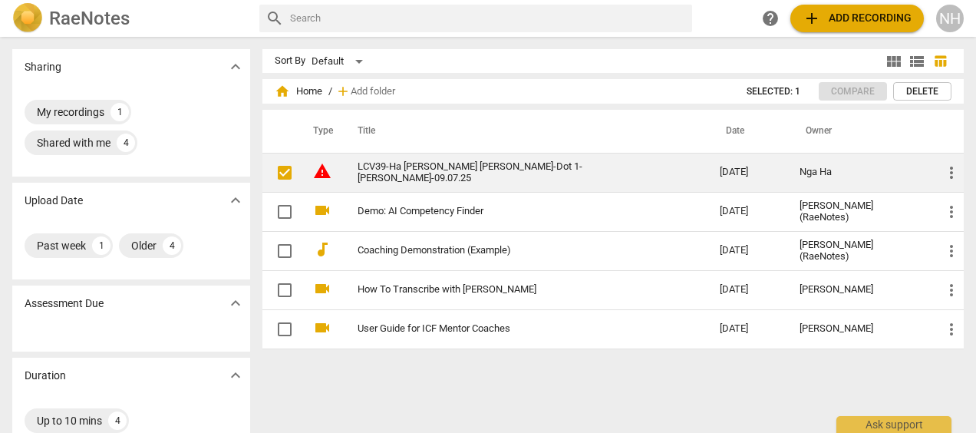
click at [457, 178] on td "LCV39-Ha [PERSON_NAME] [PERSON_NAME]-Dot 1-[PERSON_NAME]-09.07.25" at bounding box center [523, 172] width 368 height 39
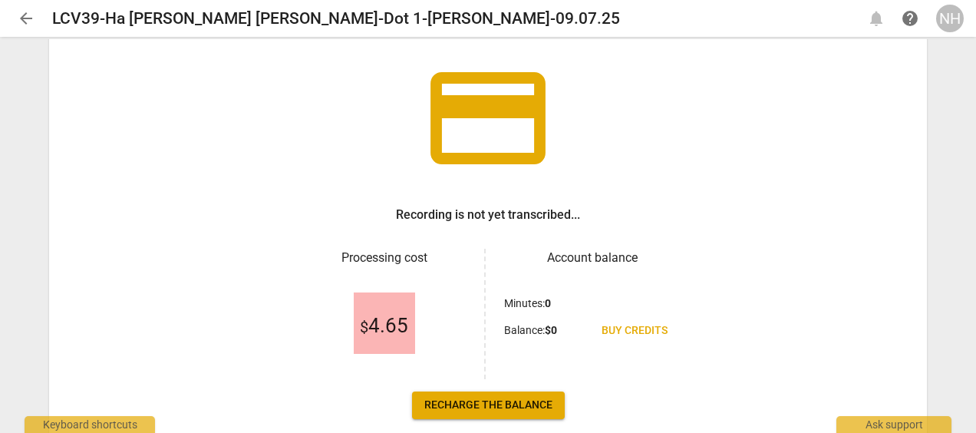
scroll to position [172, 0]
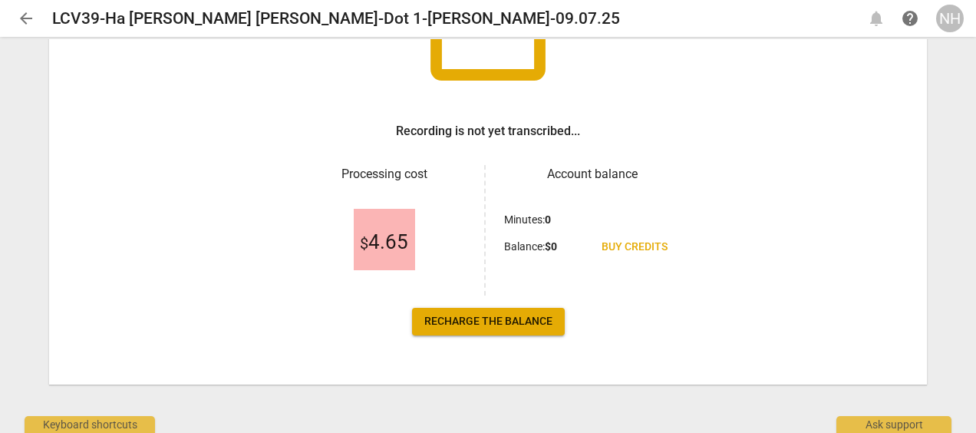
click at [469, 311] on link "Recharge the balance" at bounding box center [488, 322] width 153 height 28
